Goal: Task Accomplishment & Management: Complete application form

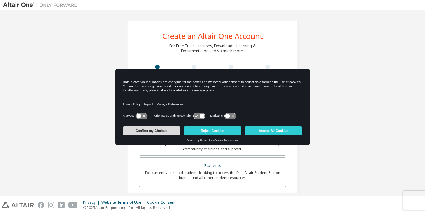
click at [152, 130] on button "Confirm my Choices" at bounding box center [151, 130] width 57 height 9
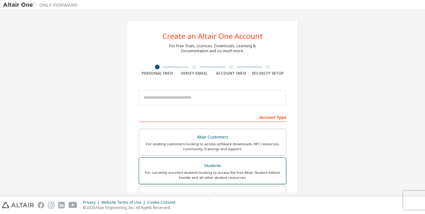
click at [217, 165] on div "Students" at bounding box center [212, 165] width 139 height 9
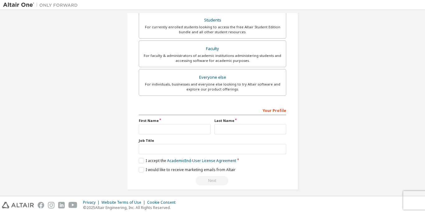
scroll to position [167, 0]
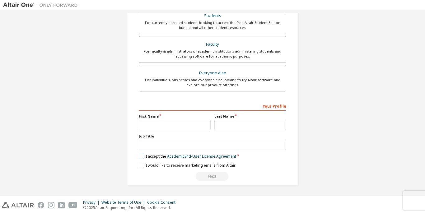
click at [140, 156] on label "I accept the Academic End-User License Agreement" at bounding box center [187, 156] width 97 height 5
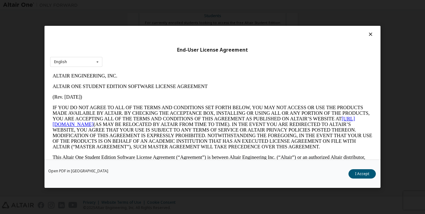
scroll to position [0, 0]
click at [364, 174] on button "I Accept" at bounding box center [362, 174] width 27 height 9
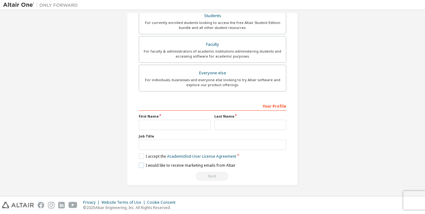
click at [141, 166] on label "I would like to receive marketing emails from Altair" at bounding box center [187, 165] width 97 height 5
click at [149, 123] on input "text" at bounding box center [175, 125] width 72 height 10
click at [141, 165] on label "I would like to receive marketing emails from Altair" at bounding box center [187, 165] width 97 height 5
click at [146, 121] on input "text" at bounding box center [175, 125] width 72 height 10
type input "*********"
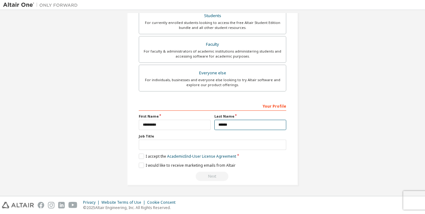
type input "******"
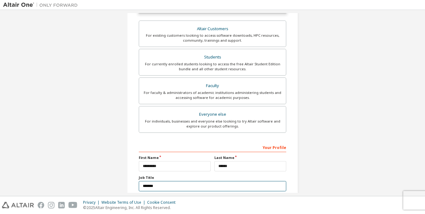
scroll to position [113, 0]
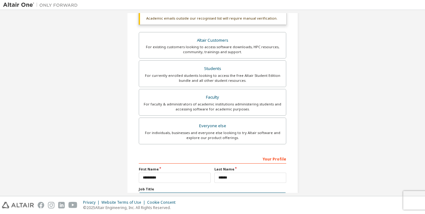
type input "*******"
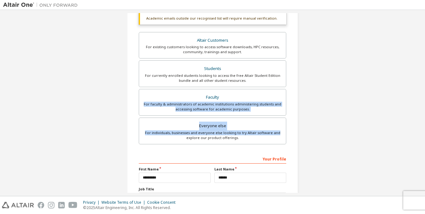
drag, startPoint x: 419, startPoint y: 160, endPoint x: 410, endPoint y: 88, distance: 72.7
click at [412, 91] on div "Create an Altair One Account For Free Trials, Licenses, Downloads, Learning & D…" at bounding box center [212, 73] width 419 height 346
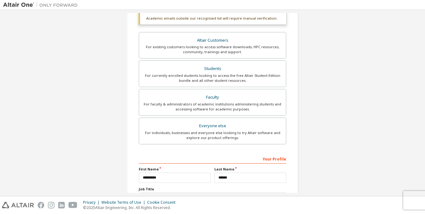
click at [353, 79] on div "Create an Altair One Account For Free Trials, Licenses, Downloads, Learning & D…" at bounding box center [212, 73] width 419 height 346
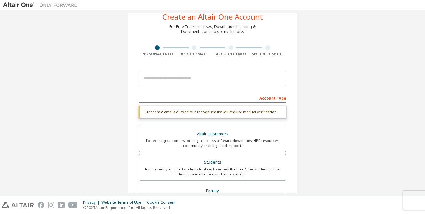
scroll to position [20, 0]
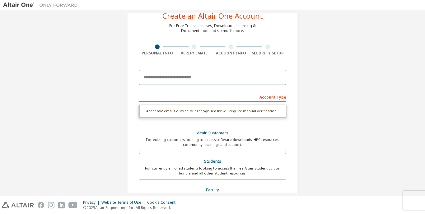
click at [148, 76] on input "email" at bounding box center [212, 77] width 147 height 15
paste input "**********"
type input "*"
click at [155, 77] on input "email" at bounding box center [212, 77] width 147 height 15
paste input "**********"
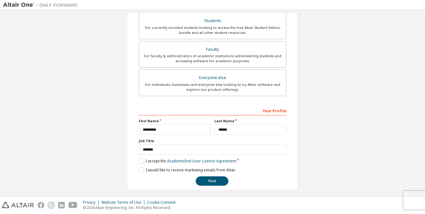
scroll to position [149, 0]
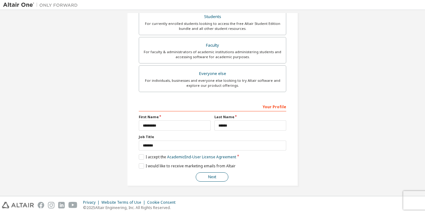
type input "**********"
click at [210, 176] on button "Next" at bounding box center [212, 176] width 33 height 9
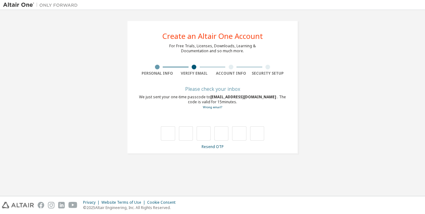
scroll to position [0, 0]
click at [165, 130] on input "text" at bounding box center [168, 133] width 14 height 14
paste input "*"
type input "*"
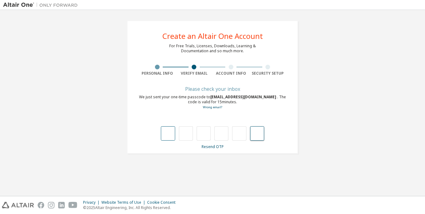
type input "*"
